Goal: Task Accomplishment & Management: Manage account settings

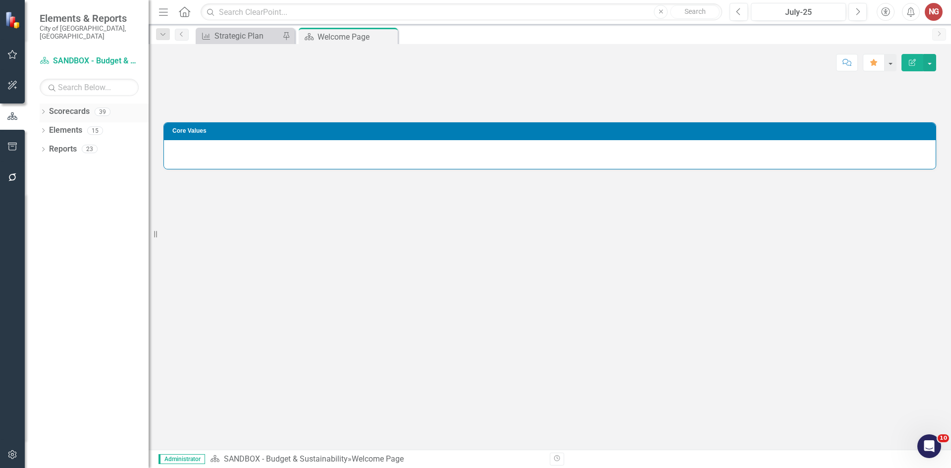
click at [45, 110] on icon "Dropdown" at bounding box center [43, 112] width 7 height 5
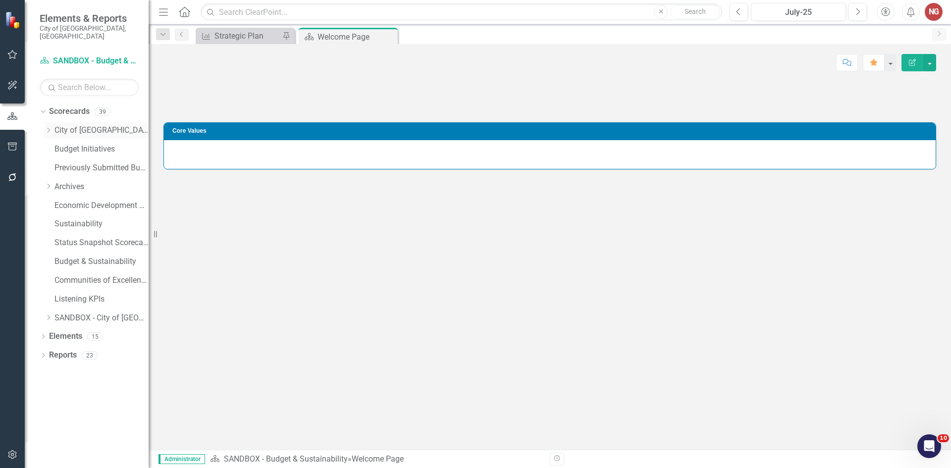
click at [53, 126] on div "Dropdown" at bounding box center [50, 130] width 10 height 8
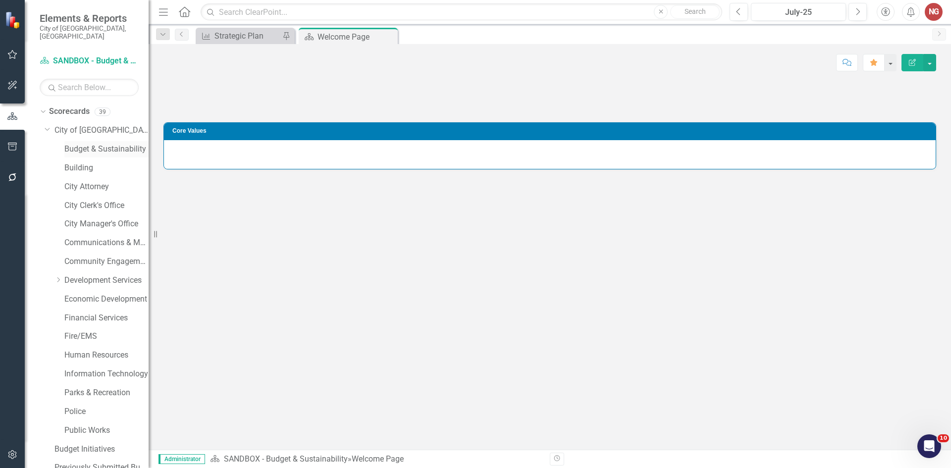
click at [81, 144] on link "Budget & Sustainability" at bounding box center [106, 149] width 84 height 11
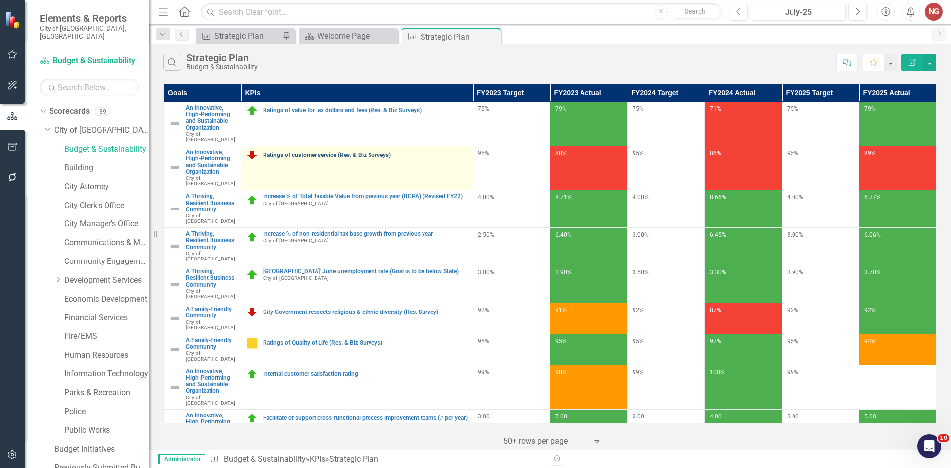
click at [347, 152] on link "Ratings of customer service (Res. & Biz Surveys)" at bounding box center [365, 155] width 205 height 6
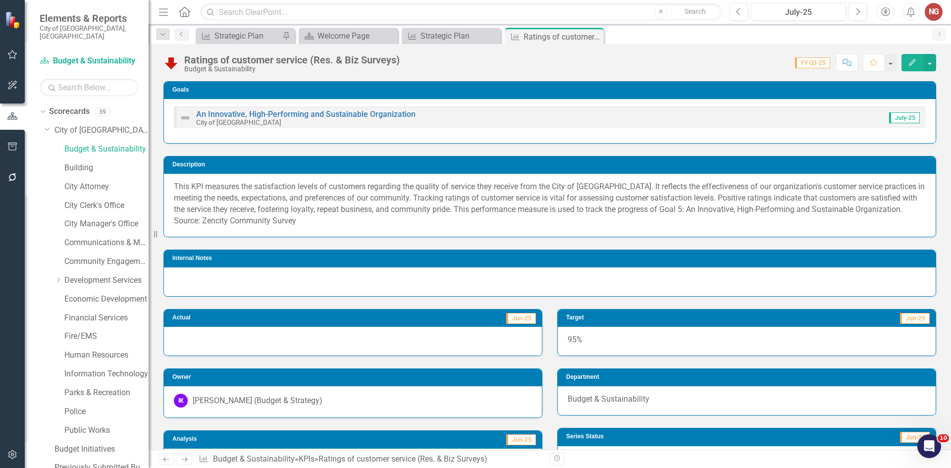
scroll to position [99, 0]
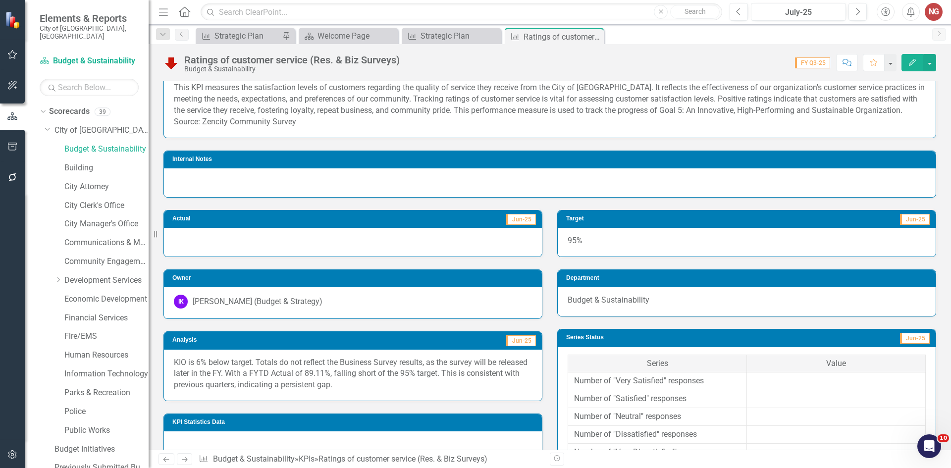
click at [615, 307] on div "Budget & Sustainability" at bounding box center [747, 301] width 378 height 29
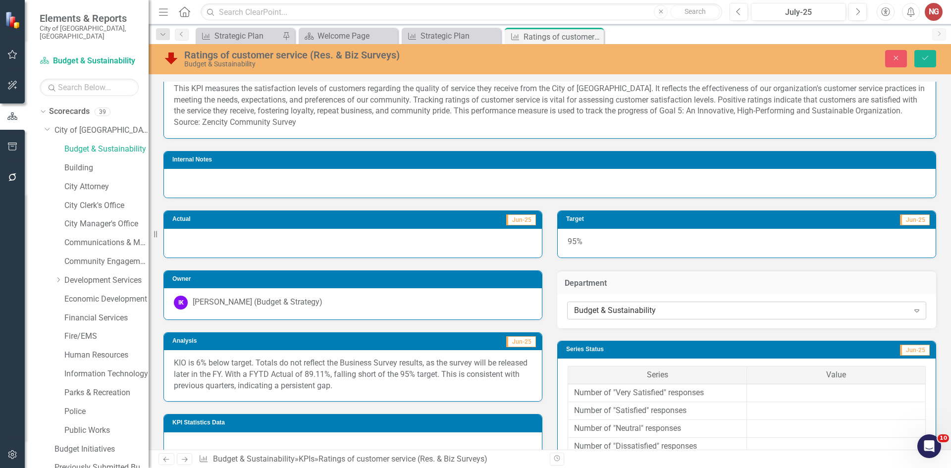
click at [600, 315] on div "Budget & Sustainability" at bounding box center [741, 310] width 335 height 11
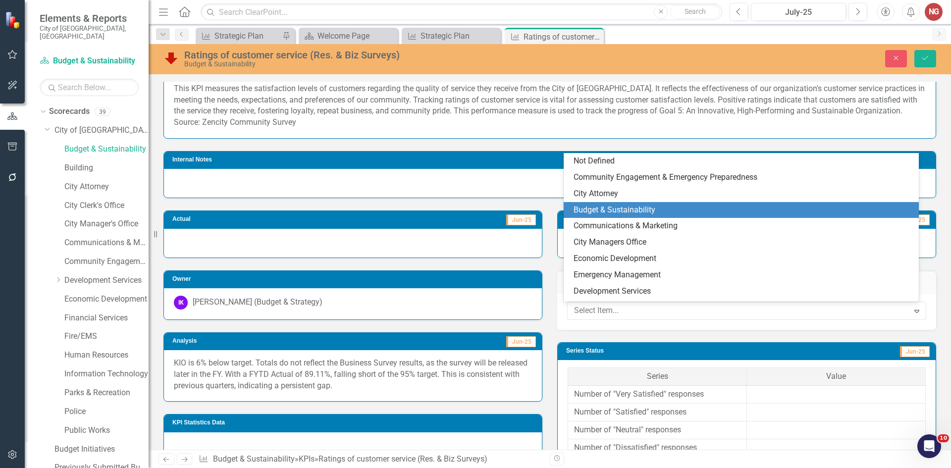
scroll to position [49, 0]
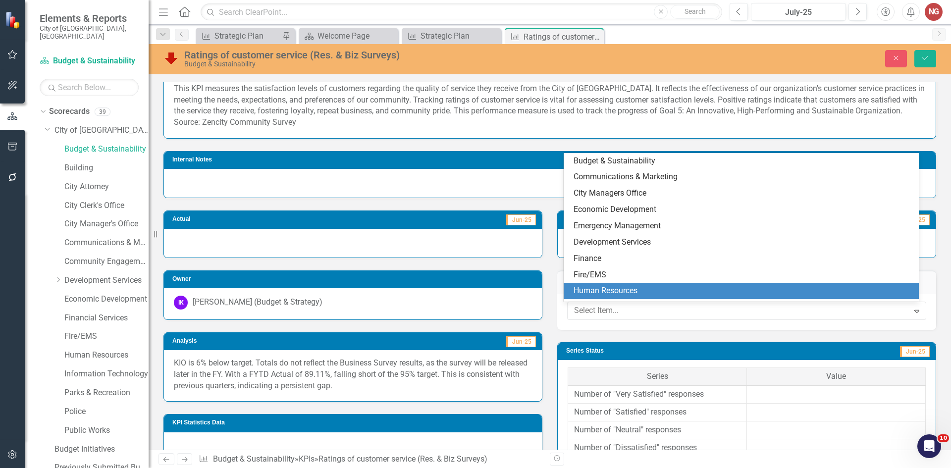
click at [605, 296] on div "Human Resources" at bounding box center [744, 290] width 340 height 11
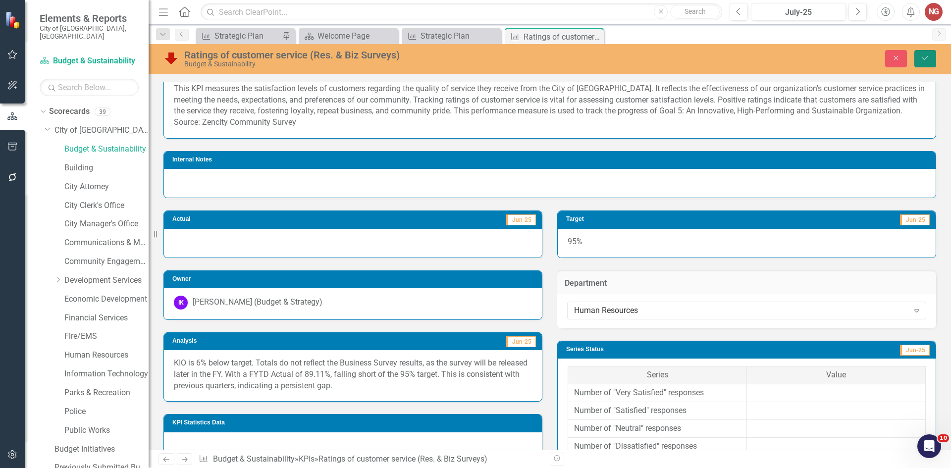
drag, startPoint x: 927, startPoint y: 56, endPoint x: 921, endPoint y: 61, distance: 7.4
click at [923, 58] on icon "Save" at bounding box center [925, 57] width 9 height 7
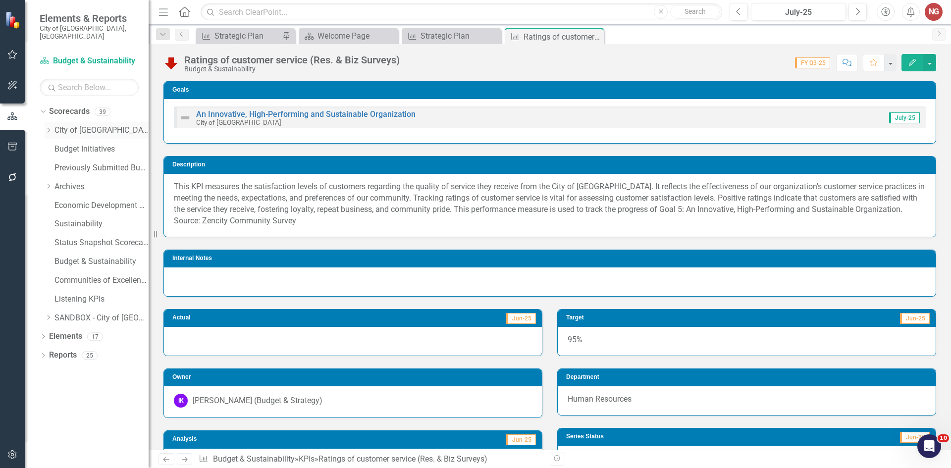
click at [47, 127] on icon "Dropdown" at bounding box center [48, 130] width 7 height 6
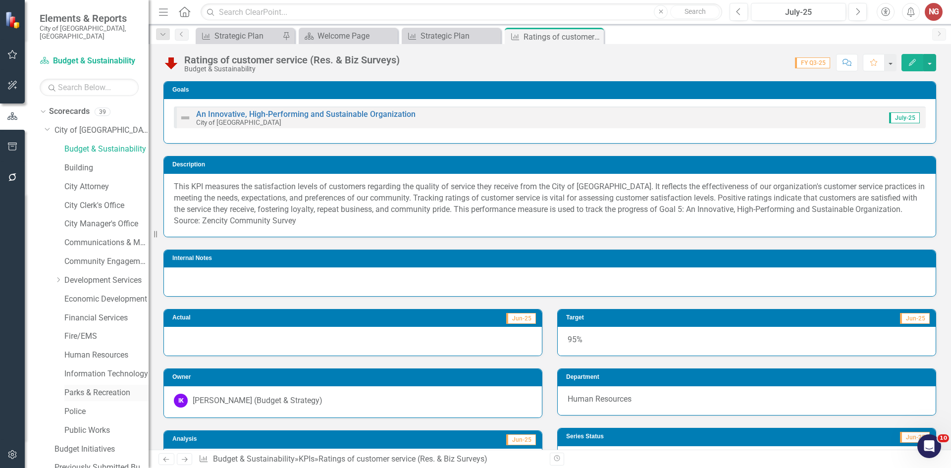
click at [77, 387] on link "Parks & Recreation" at bounding box center [106, 392] width 84 height 11
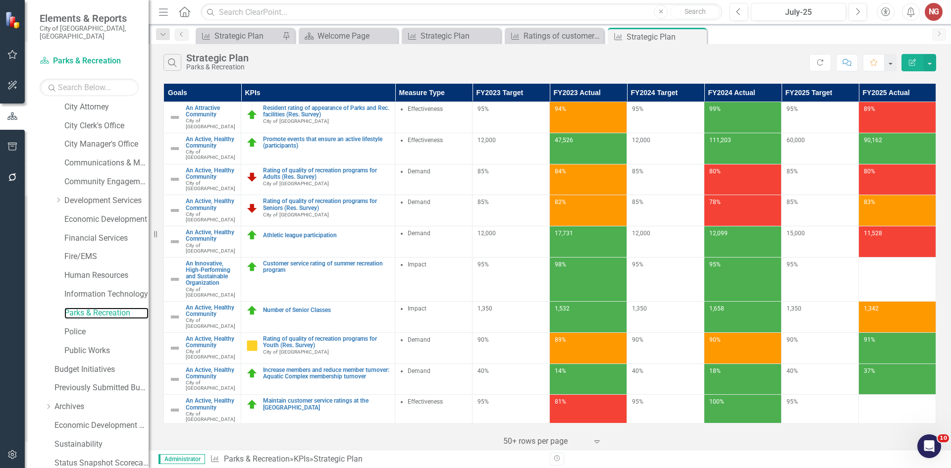
scroll to position [190, 0]
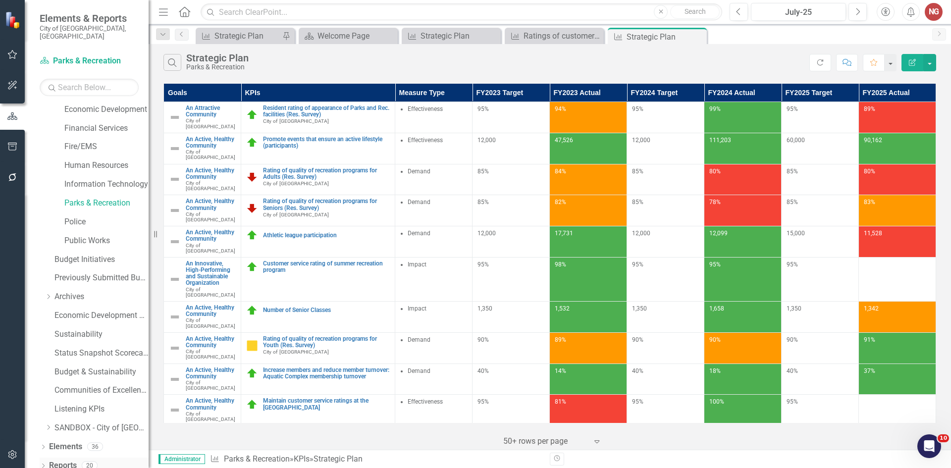
click at [47, 464] on icon "Dropdown" at bounding box center [43, 466] width 7 height 5
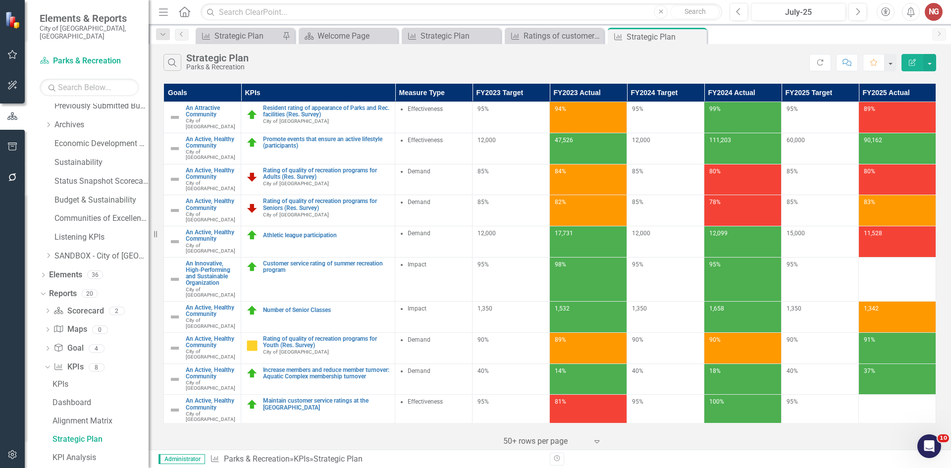
scroll to position [461, 0]
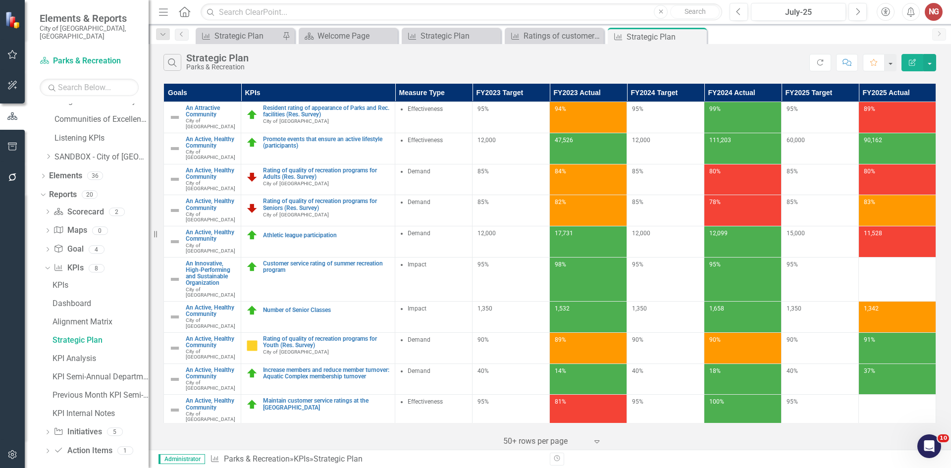
click at [46, 430] on icon "Dropdown" at bounding box center [47, 432] width 7 height 5
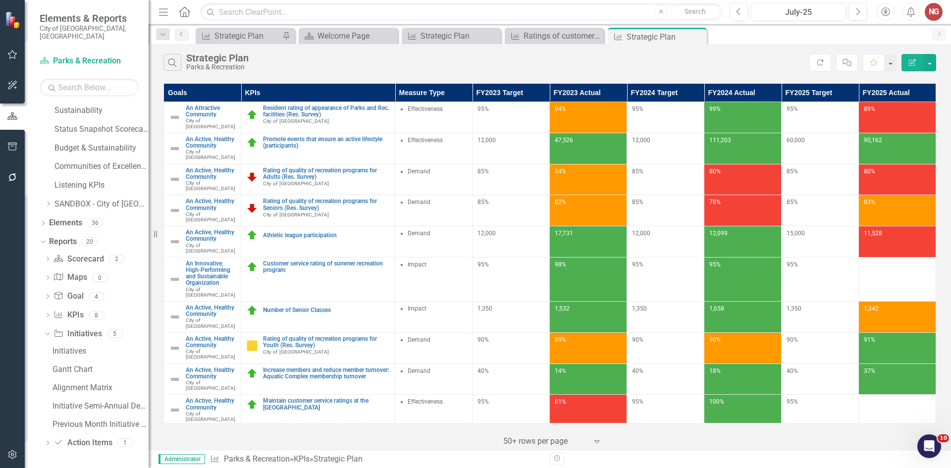
scroll to position [406, 0]
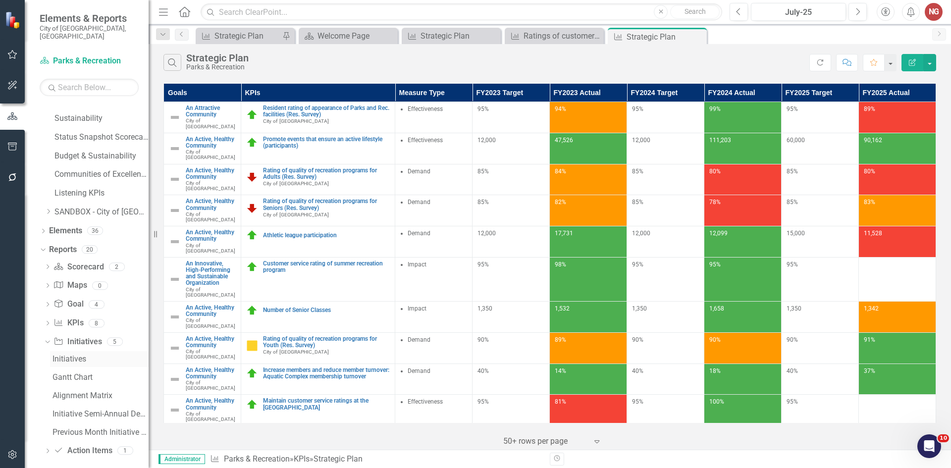
click at [60, 355] on div "Initiatives" at bounding box center [101, 359] width 96 height 9
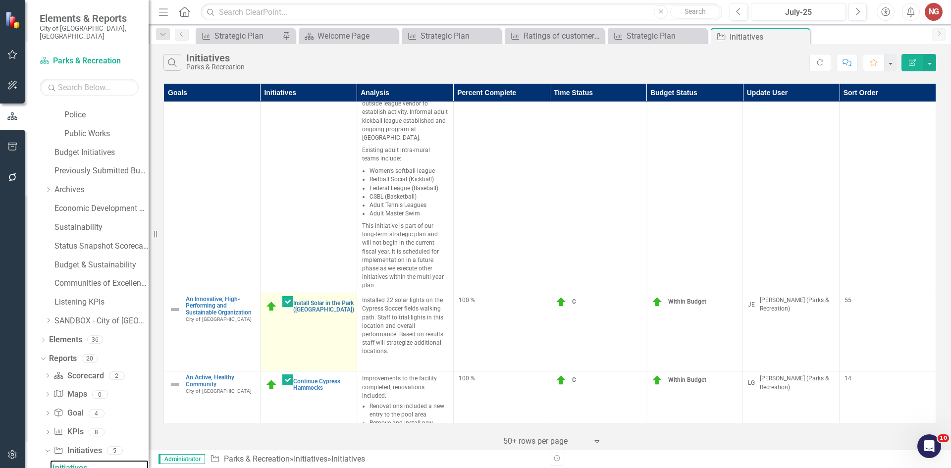
scroll to position [1316, 0]
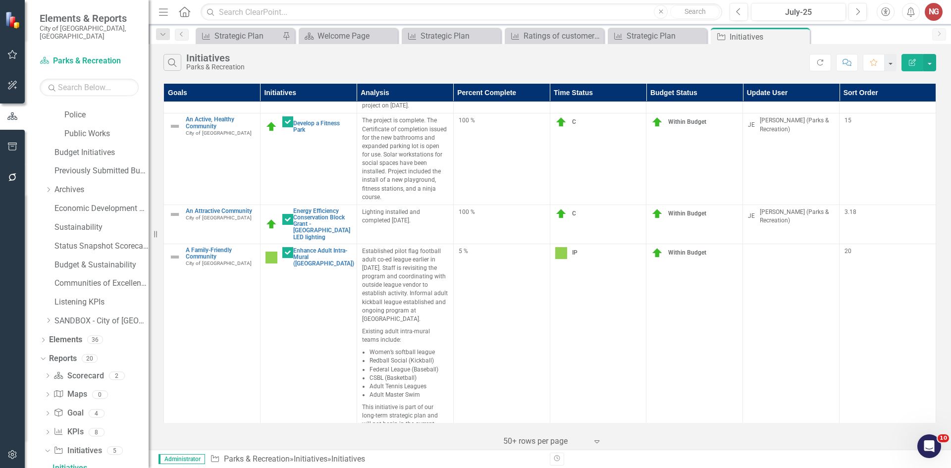
click at [395, 401] on p "This initiative is part of our long-term strategic plan and will not begin in t…" at bounding box center [405, 436] width 86 height 70
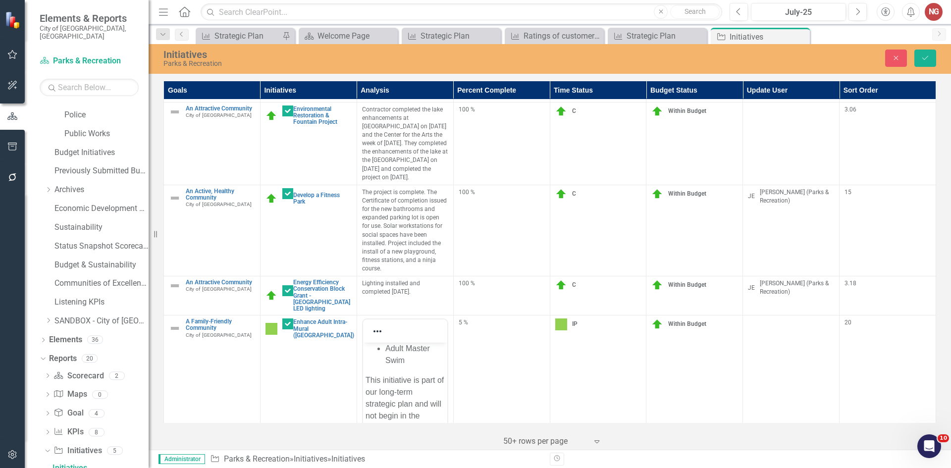
scroll to position [1292, 0]
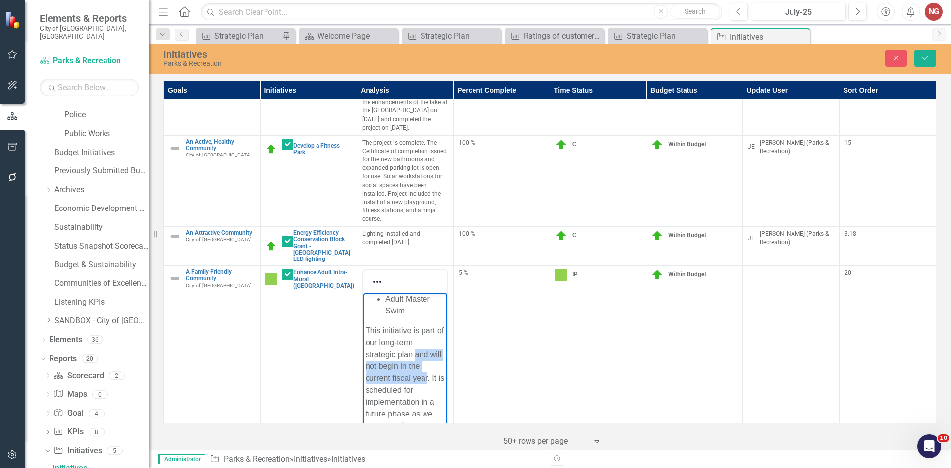
drag, startPoint x: 414, startPoint y: 353, endPoint x: 427, endPoint y: 376, distance: 27.5
click at [427, 376] on p "This initiative is part of our long-term strategic plan and will not begin in t…" at bounding box center [404, 390] width 79 height 131
click at [919, 54] on button "Save" at bounding box center [925, 58] width 22 height 17
